Goal: Navigation & Orientation: Find specific page/section

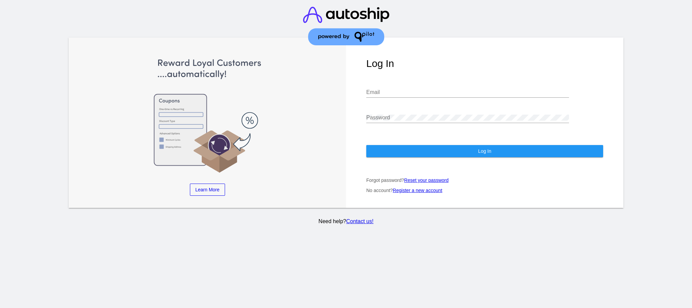
type input "[EMAIL_ADDRESS][DOMAIN_NAME]"
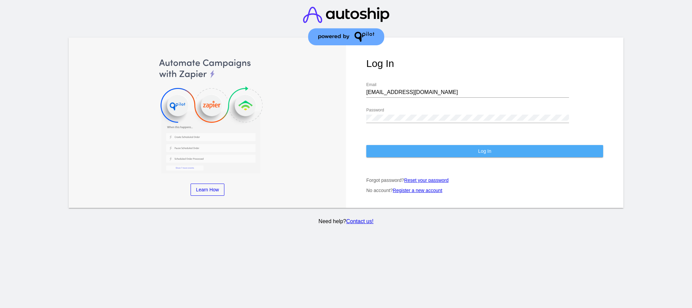
click at [469, 151] on button "Log In" at bounding box center [484, 151] width 237 height 12
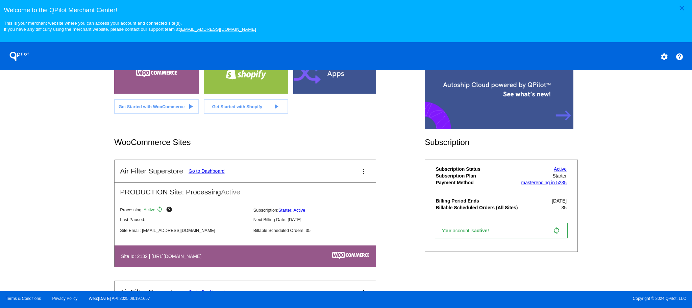
scroll to position [203, 0]
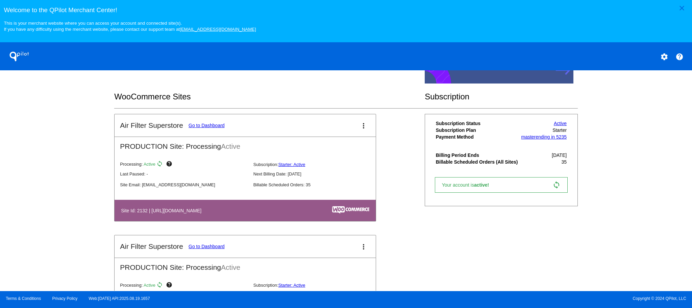
click at [662, 58] on mat-icon "settings" at bounding box center [664, 57] width 8 height 8
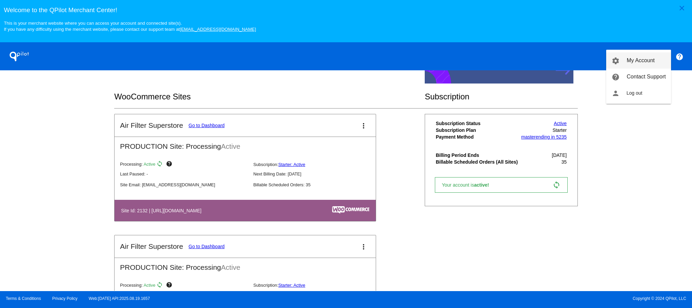
click at [649, 62] on span "My Account" at bounding box center [641, 60] width 28 height 6
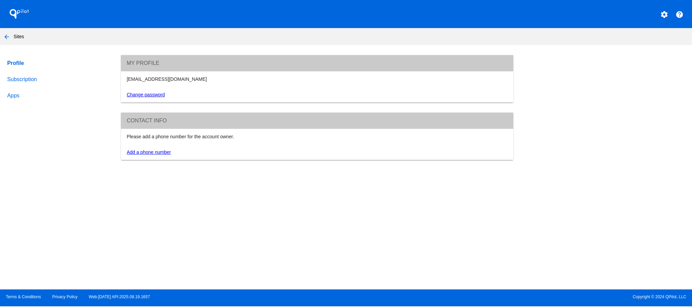
click at [8, 37] on mat-icon "arrow_back" at bounding box center [7, 37] width 8 height 8
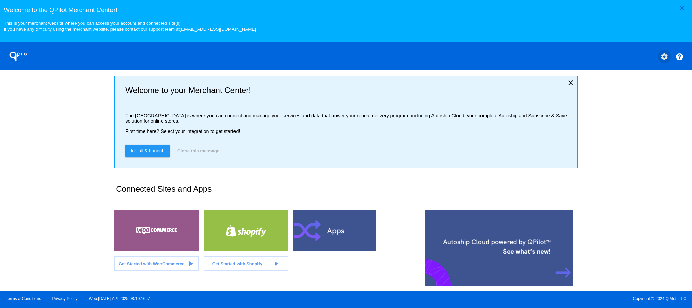
click at [666, 59] on mat-icon "settings" at bounding box center [664, 57] width 8 height 8
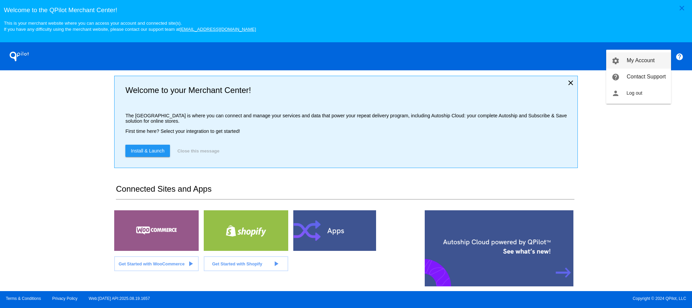
click at [637, 62] on span "My Account" at bounding box center [641, 60] width 28 height 6
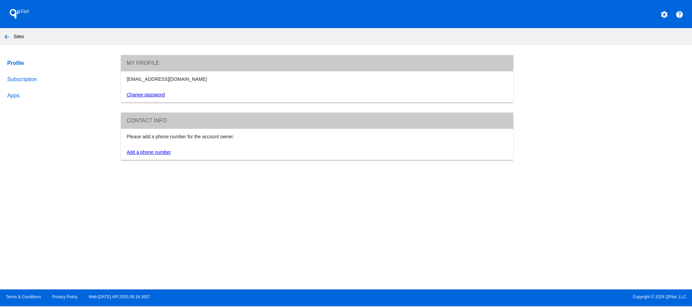
click at [207, 184] on section "Profile Subscription Apps My Profile [EMAIL_ADDRESS][DOMAIN_NAME] Change passwo…" at bounding box center [346, 170] width 692 height 231
click at [32, 80] on link "Subscription" at bounding box center [58, 79] width 104 height 16
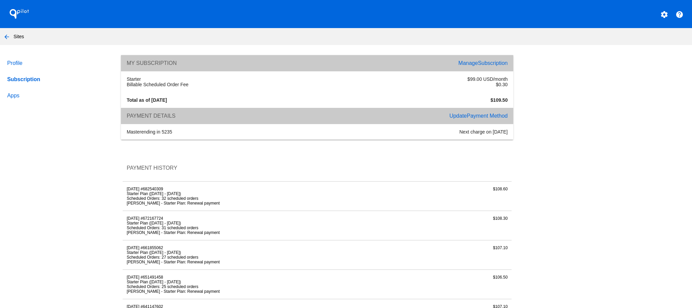
click at [9, 38] on mat-icon "arrow_back" at bounding box center [7, 37] width 8 height 8
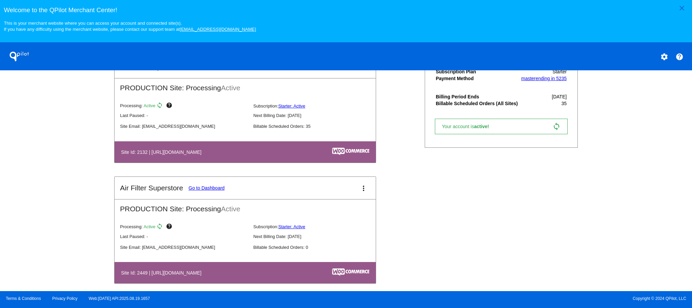
scroll to position [268, 0]
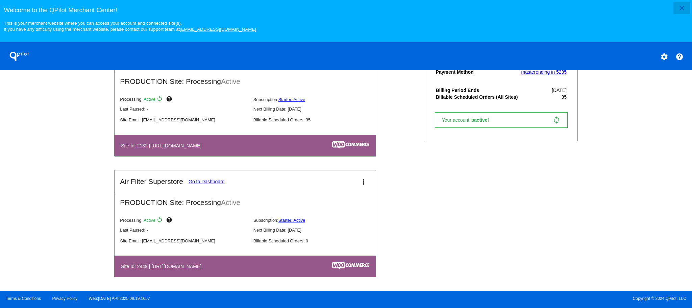
click at [680, 8] on mat-icon "close" at bounding box center [682, 8] width 8 height 8
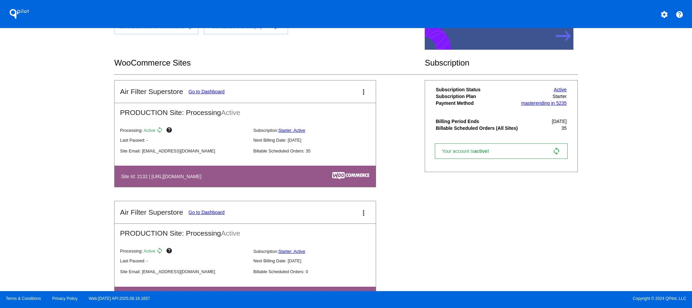
scroll to position [157, 0]
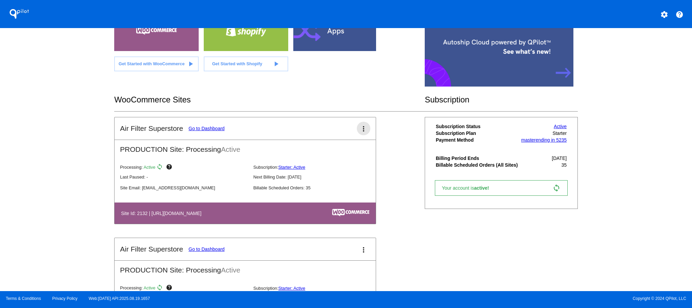
click at [360, 128] on mat-icon "more_vert" at bounding box center [364, 129] width 8 height 8
click at [349, 133] on span "dashboard" at bounding box center [338, 132] width 26 height 6
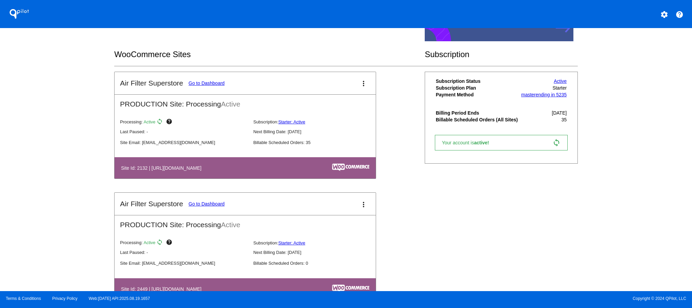
scroll to position [225, 0]
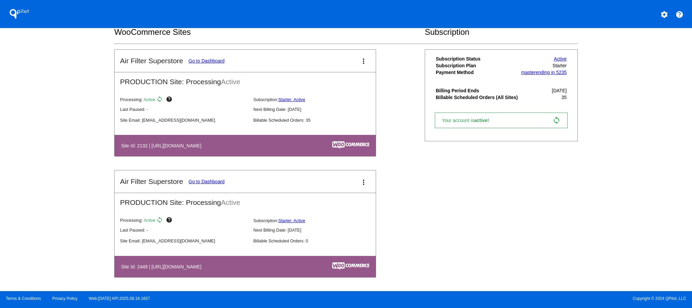
click at [361, 181] on mat-icon "more_vert" at bounding box center [364, 182] width 8 height 8
click at [342, 185] on span "dashboard" at bounding box center [338, 185] width 26 height 6
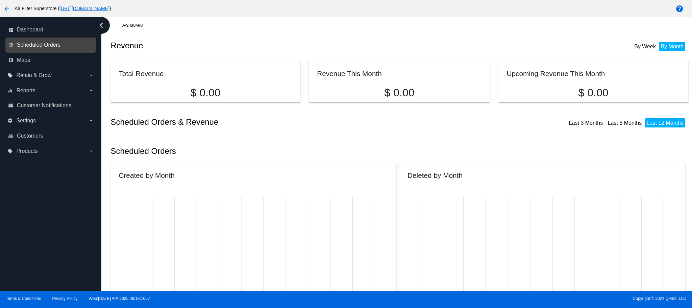
click at [39, 44] on span "Scheduled Orders" at bounding box center [39, 45] width 44 height 6
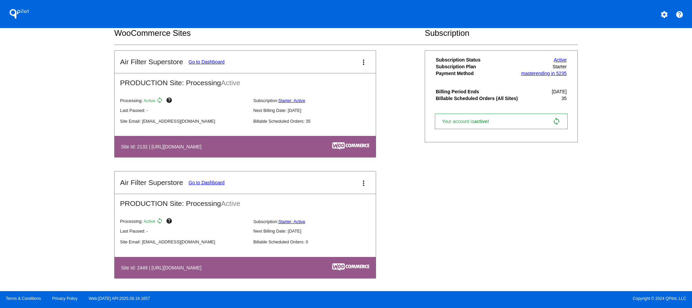
scroll to position [225, 0]
